Goal: Check status

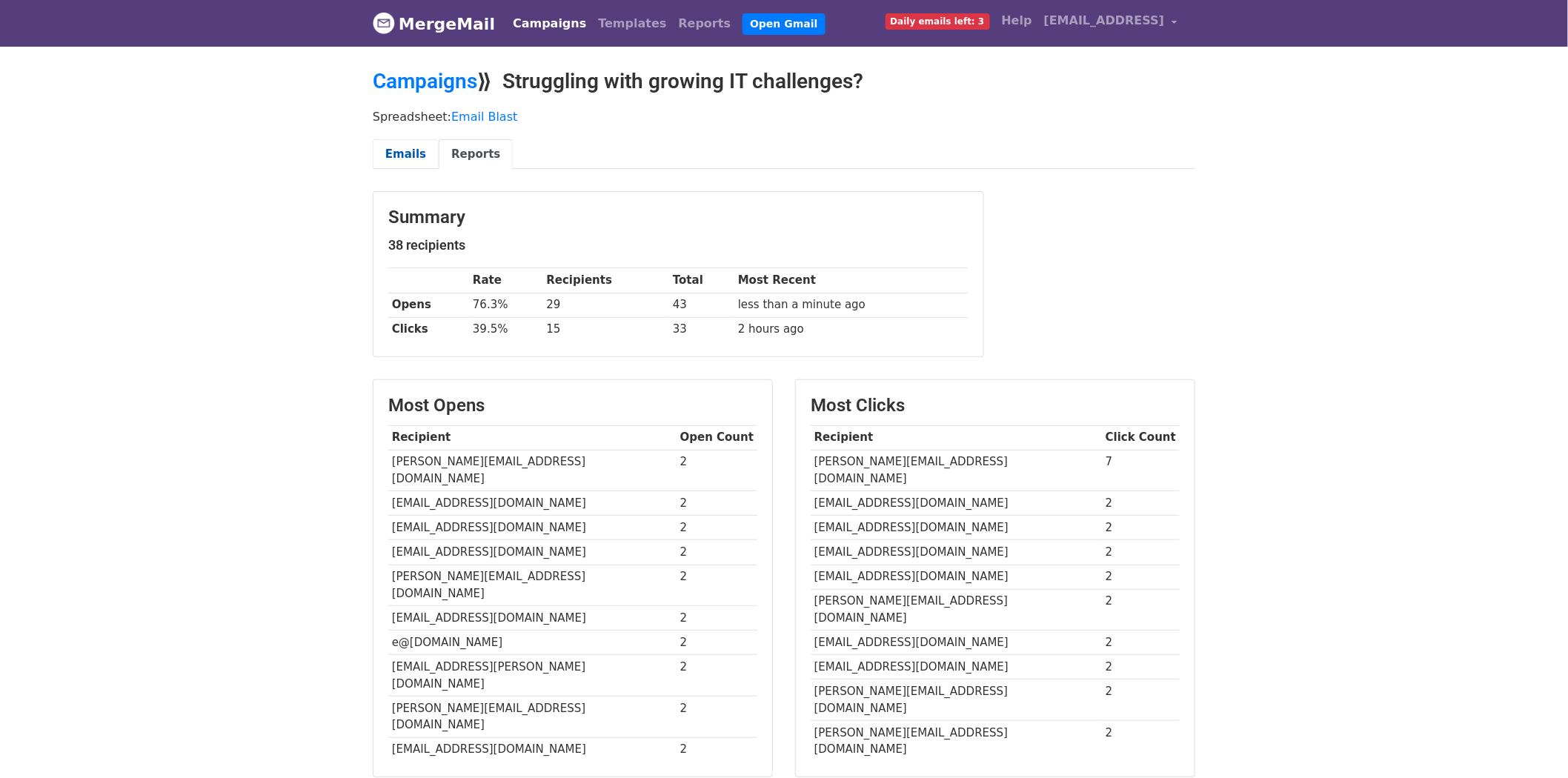
click at [416, 143] on link "Emails" at bounding box center [406, 154] width 66 height 31
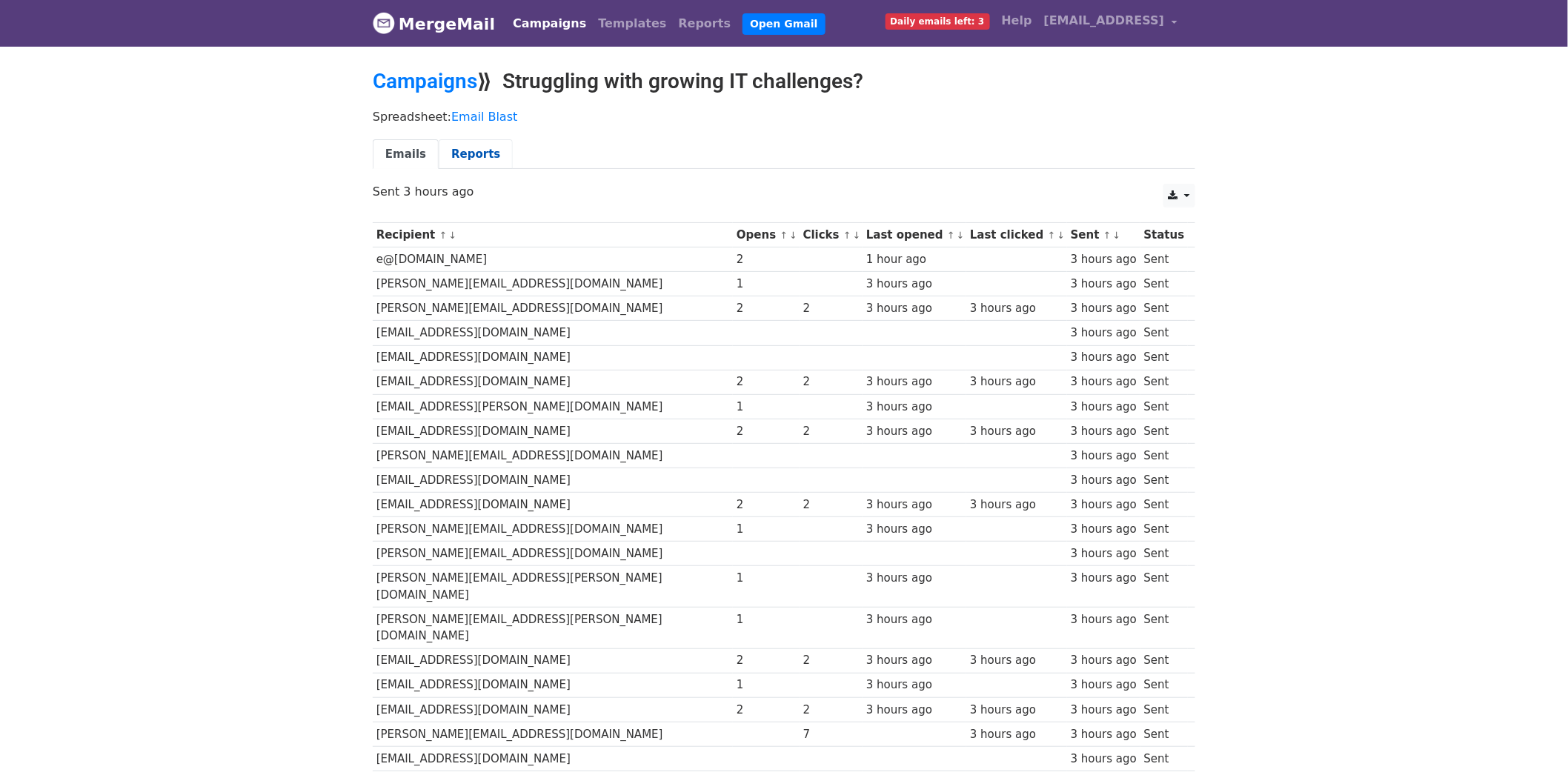
click at [456, 149] on link "Reports" at bounding box center [476, 154] width 74 height 31
